Goal: Transaction & Acquisition: Purchase product/service

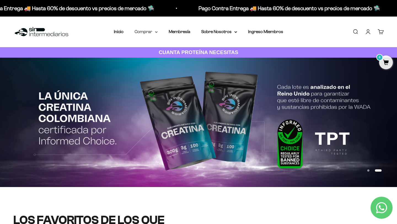
click at [151, 32] on summary "Comprar" at bounding box center [146, 31] width 23 height 7
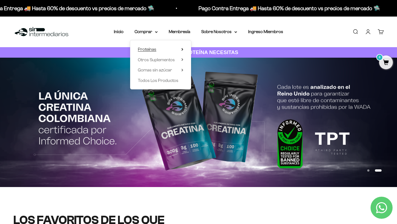
click at [150, 49] on span "Proteínas" at bounding box center [147, 49] width 18 height 5
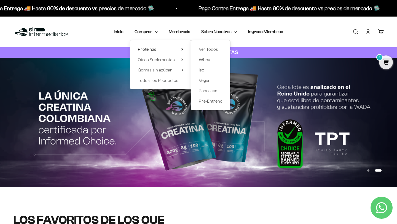
click at [200, 70] on span "Iso" at bounding box center [202, 70] width 6 height 5
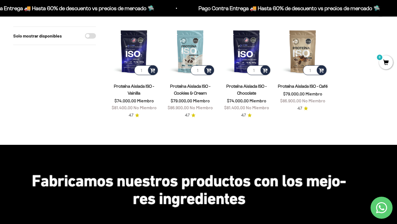
scroll to position [58, 0]
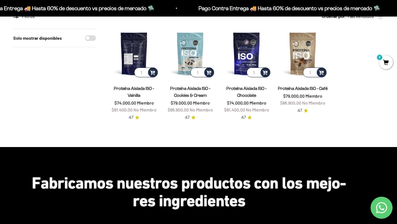
click at [135, 57] on img at bounding box center [134, 54] width 50 height 50
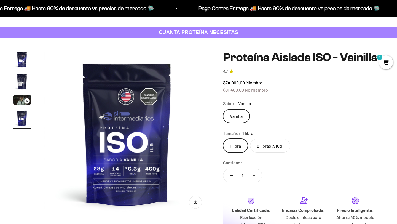
scroll to position [22, 0]
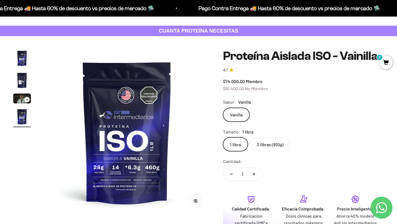
click at [259, 145] on label "2 libras (910g)" at bounding box center [270, 144] width 40 height 14
click at [223, 137] on input "2 libras (910g)" at bounding box center [223, 137] width 0 height 0
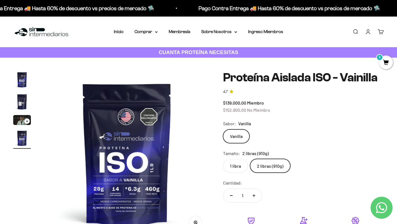
click at [237, 168] on label "1 libra" at bounding box center [235, 166] width 25 height 14
click at [223, 159] on input "1 libra" at bounding box center [223, 159] width 0 height 0
click at [263, 165] on label "2 libras (910g)" at bounding box center [270, 166] width 40 height 14
click at [223, 159] on input "2 libras (910g)" at bounding box center [223, 159] width 0 height 0
click at [23, 82] on img "Ir al artículo 1" at bounding box center [22, 80] width 18 height 18
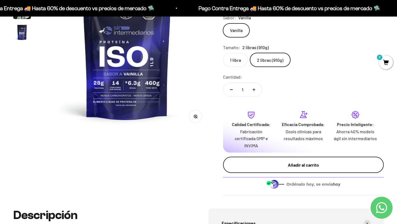
scroll to position [106, 0]
click at [259, 169] on button "Añadir al carrito" at bounding box center [303, 164] width 161 height 17
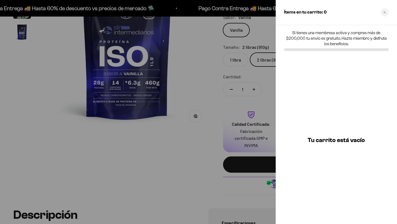
click at [271, 121] on div at bounding box center [198, 112] width 397 height 224
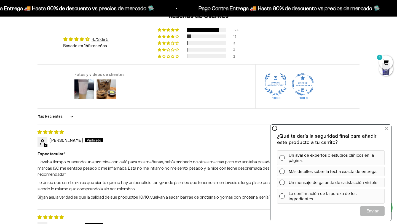
scroll to position [455, 0]
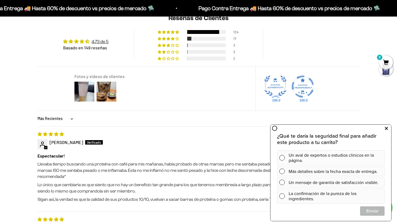
click at [387, 129] on icon at bounding box center [386, 128] width 3 height 7
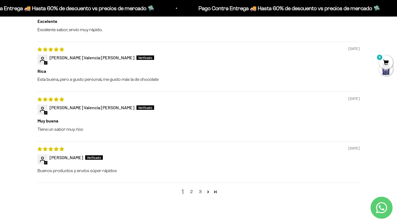
scroll to position [674, 0]
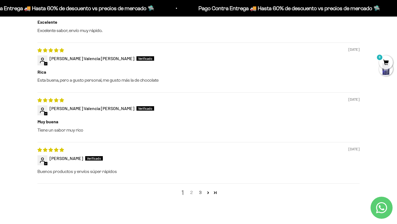
click at [193, 192] on link "2" at bounding box center [191, 192] width 9 height 7
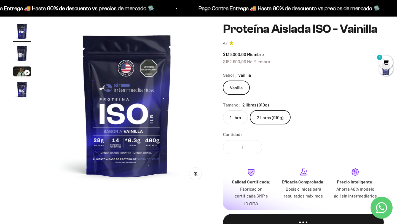
scroll to position [61, 0]
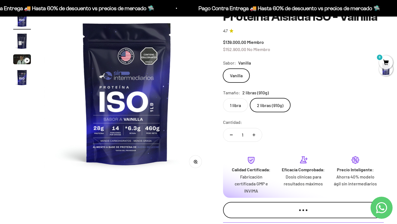
click at [255, 215] on button "Añadir al carrito" at bounding box center [303, 210] width 161 height 17
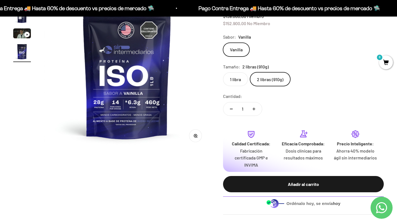
scroll to position [87, 0]
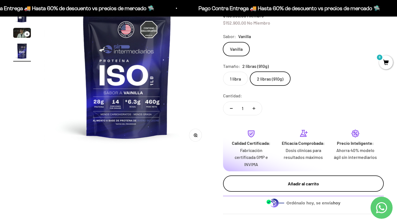
click at [309, 179] on button "Añadir al carrito" at bounding box center [303, 184] width 161 height 17
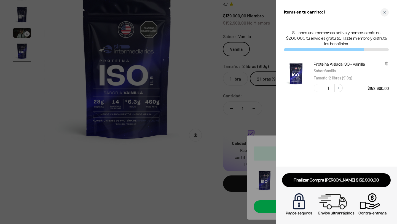
click at [313, 145] on div "Si tienes una membresa activa y compras más de $200,000 tu envío es gratuito. H…" at bounding box center [336, 96] width 121 height 142
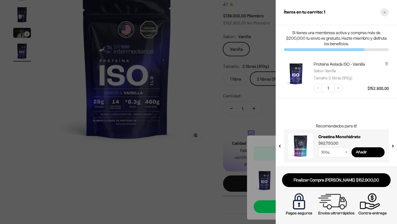
click at [382, 15] on div "Close cart" at bounding box center [385, 12] width 8 height 8
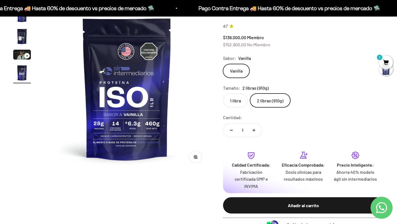
scroll to position [66, 0]
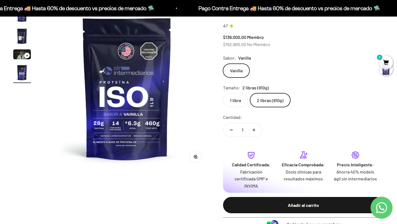
click at [381, 60] on span "1" at bounding box center [386, 62] width 14 height 14
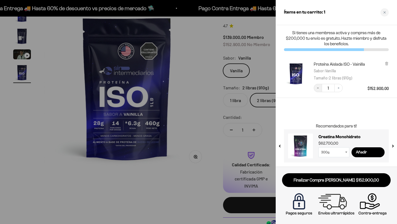
click at [317, 86] on button "Decrease quantity" at bounding box center [318, 88] width 8 height 8
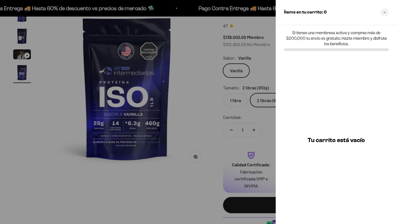
click at [384, 61] on div "Tu carrito está vacío" at bounding box center [336, 140] width 121 height 168
click at [273, 125] on div at bounding box center [198, 112] width 397 height 224
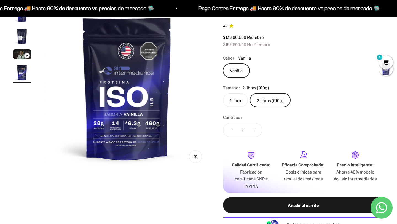
click at [245, 103] on label "1 libra" at bounding box center [235, 100] width 25 height 14
click at [223, 93] on input "1 libra" at bounding box center [223, 93] width 0 height 0
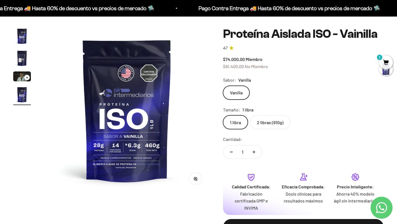
scroll to position [45, 0]
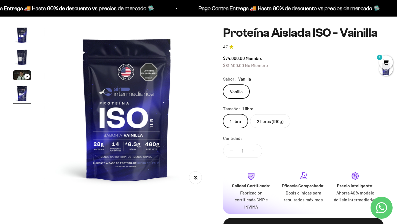
click at [255, 125] on label "2 libras (910g)" at bounding box center [270, 121] width 40 height 14
click at [223, 114] on input "2 libras (910g)" at bounding box center [223, 114] width 0 height 0
click at [244, 124] on label "1 libra" at bounding box center [235, 121] width 25 height 14
click at [223, 114] on input "1 libra" at bounding box center [223, 114] width 0 height 0
click at [256, 123] on label "2 libras (910g)" at bounding box center [270, 121] width 40 height 14
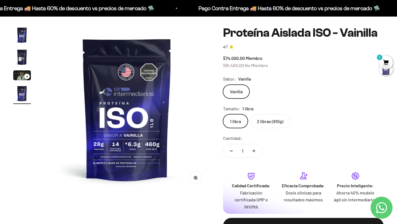
click at [223, 114] on input "2 libras (910g)" at bounding box center [223, 114] width 0 height 0
click at [246, 121] on label "1 libra" at bounding box center [235, 121] width 25 height 14
click at [223, 114] on input "1 libra" at bounding box center [223, 114] width 0 height 0
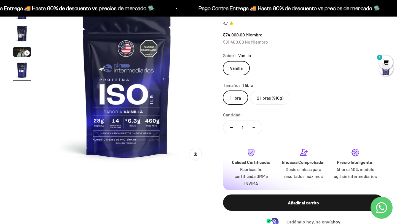
scroll to position [75, 0]
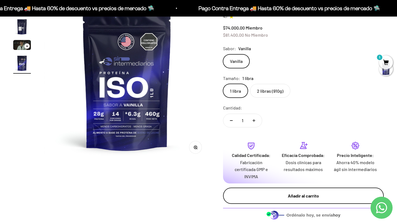
click at [269, 199] on button "Añadir al carrito" at bounding box center [303, 196] width 161 height 17
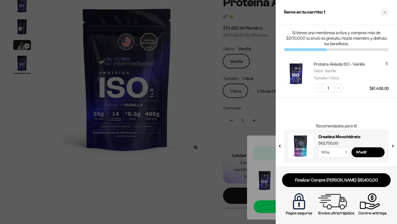
click at [270, 70] on div at bounding box center [198, 112] width 397 height 224
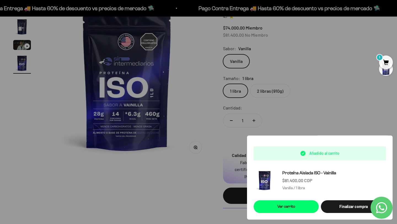
click at [284, 107] on div at bounding box center [198, 112] width 397 height 224
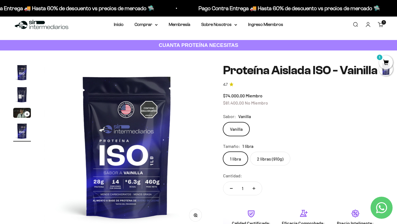
scroll to position [0, 0]
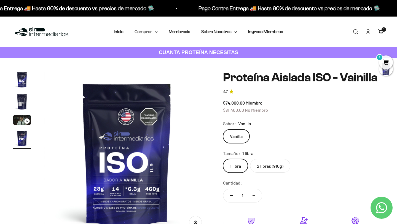
click at [152, 30] on summary "Comprar" at bounding box center [146, 31] width 23 height 7
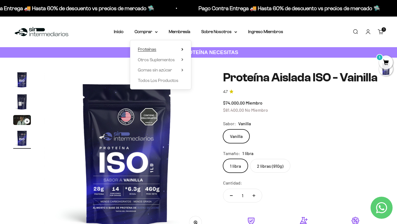
click at [151, 47] on span "Proteínas" at bounding box center [147, 49] width 18 height 5
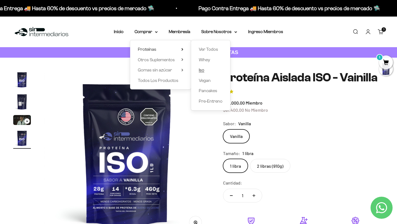
click at [205, 70] on link "Iso" at bounding box center [211, 70] width 24 height 7
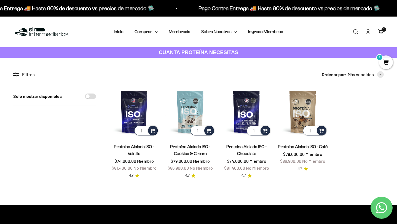
click at [238, 147] on link "Proteína Aislada ISO - Chocolate" at bounding box center [247, 150] width 40 height 12
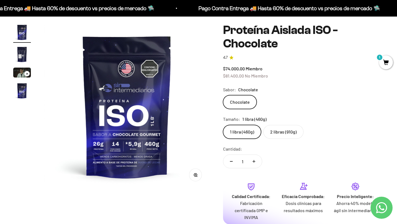
scroll to position [79, 0]
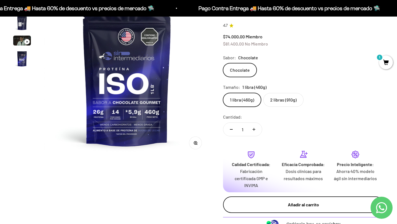
click at [275, 204] on div "Añadir al carrito" at bounding box center [303, 204] width 139 height 7
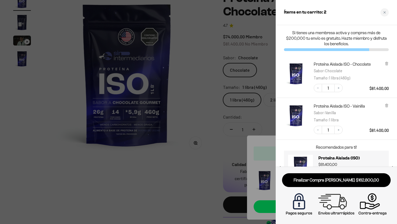
click at [222, 90] on div at bounding box center [198, 112] width 397 height 224
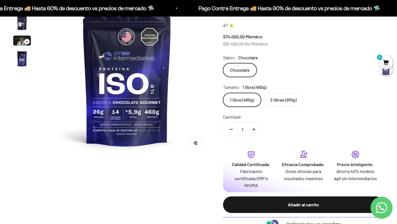
scroll to position [0, 0]
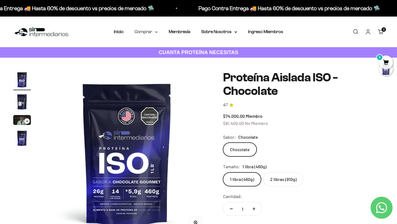
click at [152, 30] on summary "Comprar" at bounding box center [146, 31] width 23 height 7
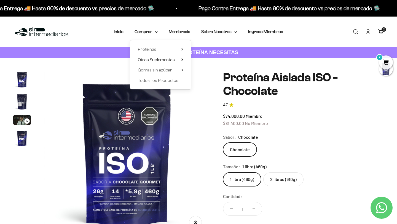
click at [155, 60] on span "Otros Suplementos" at bounding box center [156, 59] width 37 height 5
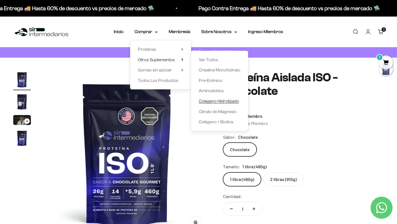
click at [219, 104] on span "Colágeno Hidrolizado" at bounding box center [219, 101] width 40 height 7
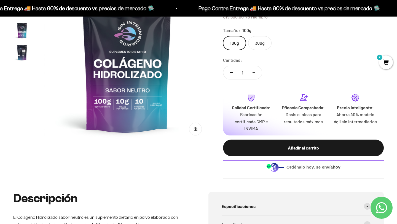
scroll to position [66, 0]
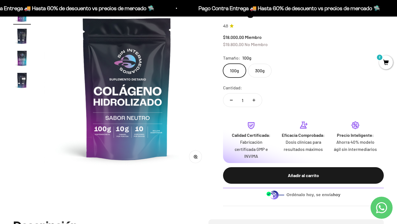
click at [265, 71] on label "300g" at bounding box center [259, 71] width 23 height 14
click at [223, 64] on input "300g" at bounding box center [223, 63] width 0 height 0
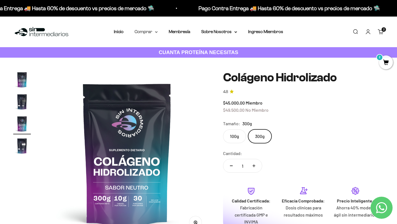
click at [153, 32] on summary "Comprar" at bounding box center [146, 31] width 23 height 7
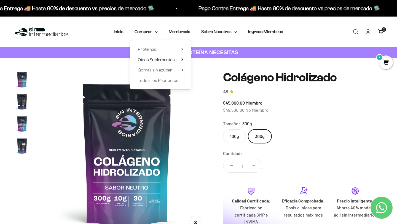
click at [179, 59] on summary "Otros Suplementos" at bounding box center [161, 59] width 46 height 7
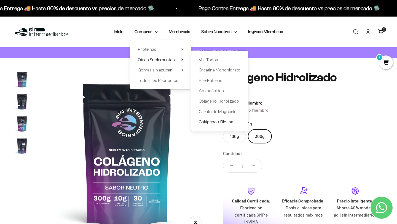
click at [217, 121] on span "Colágeno + Biotina" at bounding box center [216, 121] width 34 height 5
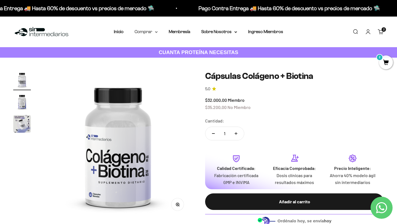
click at [154, 31] on summary "Comprar" at bounding box center [146, 31] width 23 height 7
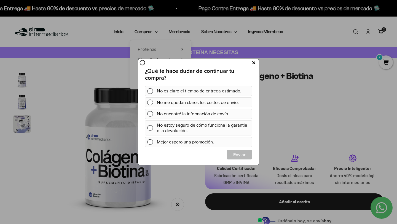
click at [256, 63] on button at bounding box center [254, 63] width 10 height 9
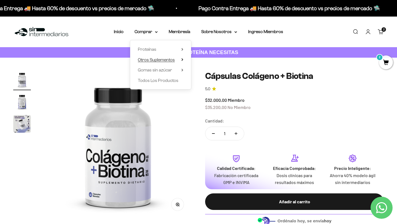
click at [172, 60] on span "Otros Suplementos" at bounding box center [156, 59] width 37 height 5
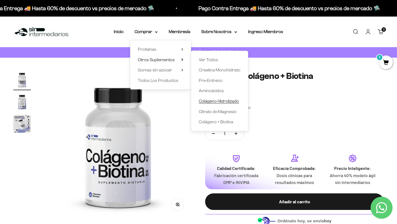
click at [219, 100] on span "Colágeno Hidrolizado" at bounding box center [219, 101] width 40 height 5
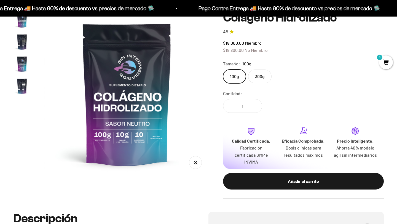
scroll to position [73, 0]
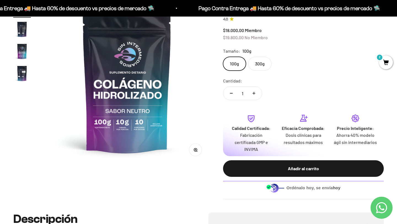
click at [255, 64] on label "300g" at bounding box center [259, 64] width 23 height 14
click at [223, 57] on input "300g" at bounding box center [223, 57] width 0 height 0
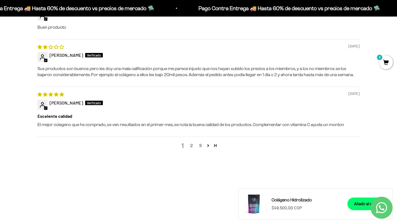
scroll to position [866, 0]
